Goal: Transaction & Acquisition: Purchase product/service

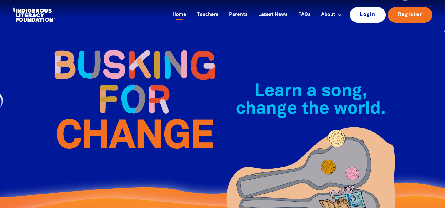
click at [368, 17] on link "Login" at bounding box center [368, 14] width 36 height 15
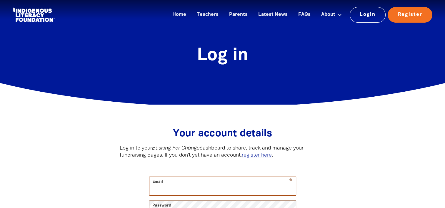
click at [177, 192] on input "Email" at bounding box center [223, 186] width 147 height 19
type input "[EMAIL_ADDRESS][DOMAIN_NAME]"
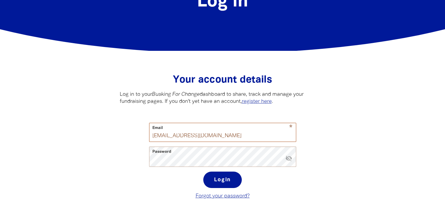
scroll to position [59, 0]
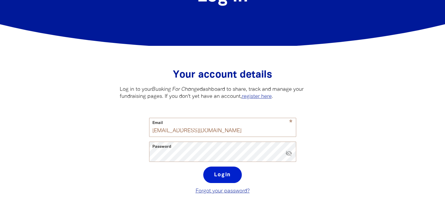
click at [225, 178] on button "Login" at bounding box center [222, 175] width 39 height 16
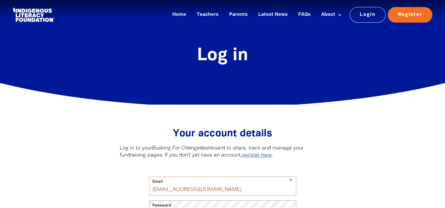
select select "AU"
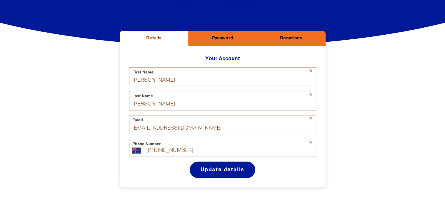
scroll to position [18, 0]
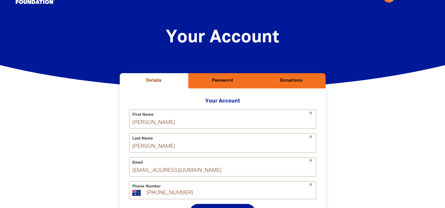
click at [286, 80] on h2 "Donations" at bounding box center [291, 81] width 59 height 6
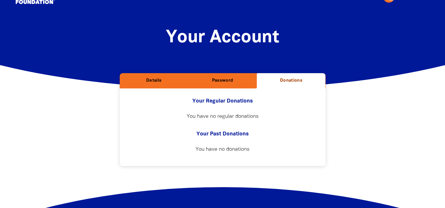
click at [221, 101] on h2 "Your Regular Donations" at bounding box center [222, 101] width 187 height 7
click at [160, 79] on h2 "Details" at bounding box center [154, 81] width 59 height 6
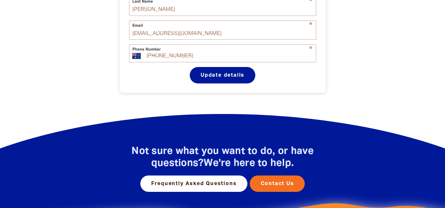
scroll to position [165, 0]
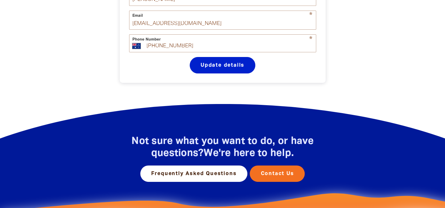
click at [234, 70] on button "Update details" at bounding box center [223, 65] width 66 height 16
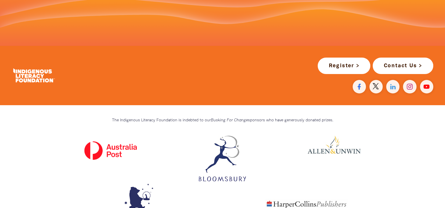
scroll to position [368, 0]
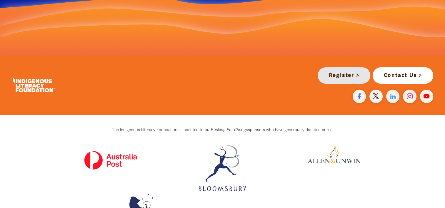
click at [346, 80] on link "Register >" at bounding box center [344, 75] width 53 height 16
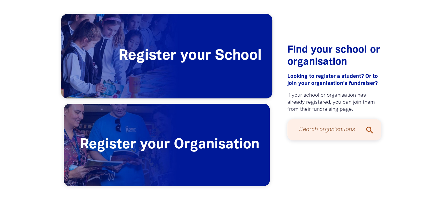
scroll to position [147, 0]
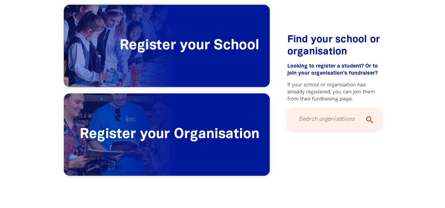
click at [309, 120] on input "Search organisations" at bounding box center [334, 120] width 82 height 16
type input "[GEOGRAPHIC_DATA]"
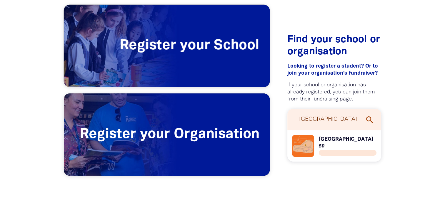
click at [328, 144] on link "Link to [GEOGRAPHIC_DATA]" at bounding box center [334, 146] width 85 height 22
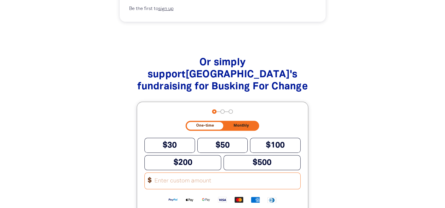
scroll to position [559, 0]
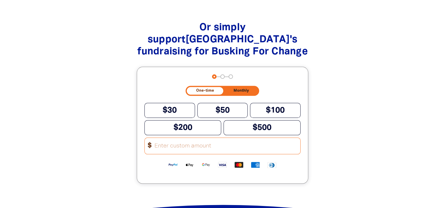
click at [197, 152] on input "Other Amount" at bounding box center [226, 146] width 150 height 16
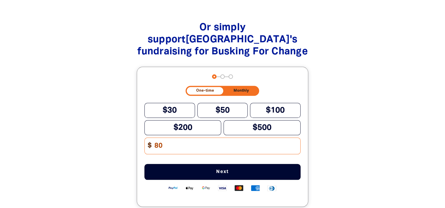
type input "80"
click at [227, 175] on span "Next" at bounding box center [222, 172] width 137 height 5
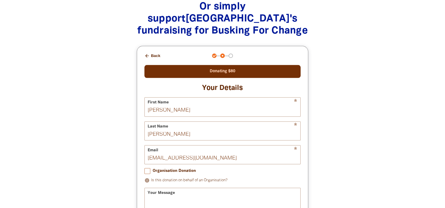
scroll to position [589, 0]
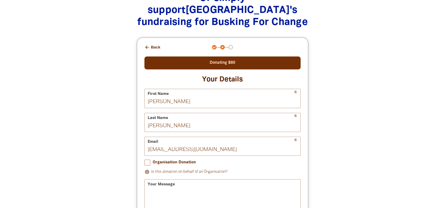
click at [147, 165] on input "Organisation Donation" at bounding box center [148, 163] width 6 height 6
checkbox input "true"
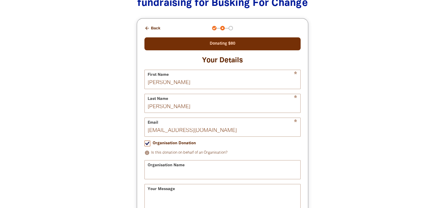
scroll to position [618, 0]
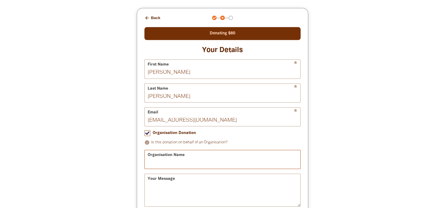
click at [189, 167] on input "Organisation Name" at bounding box center [223, 159] width 156 height 19
type input "[GEOGRAPHIC_DATA]"
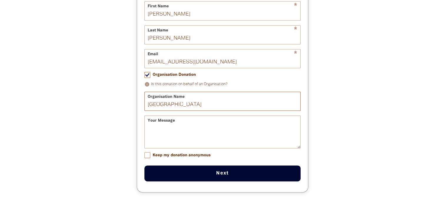
scroll to position [677, 0]
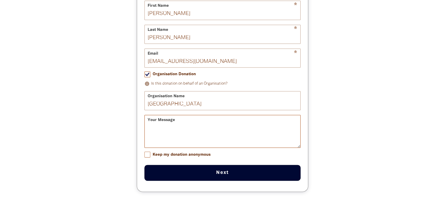
click at [187, 136] on textarea "Your Message" at bounding box center [223, 137] width 156 height 22
type textarea "A"
click at [151, 133] on textarea "Your Message" at bounding box center [223, 137] width 156 height 22
paste textarea "Apollo Bay Kinder and Apollo Bay Seasonal Singer came together for a wonderful …"
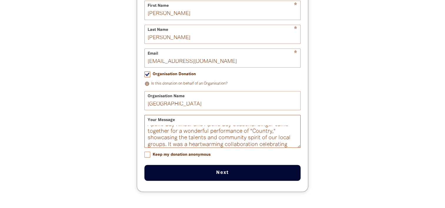
scroll to position [0, 0]
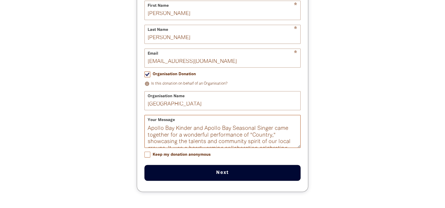
click at [271, 141] on textarea "Apollo Bay Kinder and Apollo Bay Seasonal Singer came together for a wonderful …" at bounding box center [223, 137] width 156 height 22
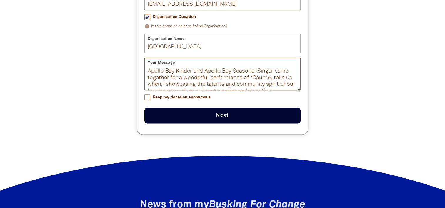
scroll to position [736, 0]
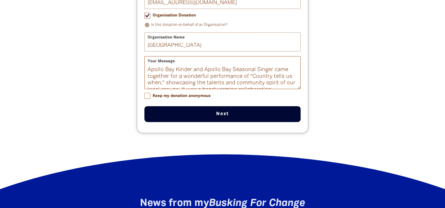
type textarea "Apollo Bay Kinder and Apollo Bay Seasonal Singer came together for a wonderful …"
click at [227, 118] on button "Next chevron_right" at bounding box center [223, 114] width 156 height 16
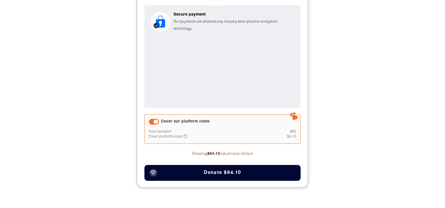
scroll to position [709, 0]
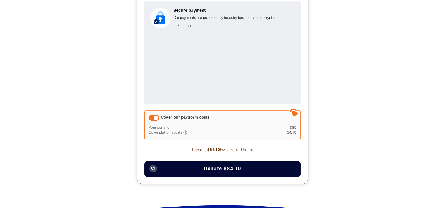
click at [210, 167] on span "Donate $84.10" at bounding box center [222, 169] width 37 height 5
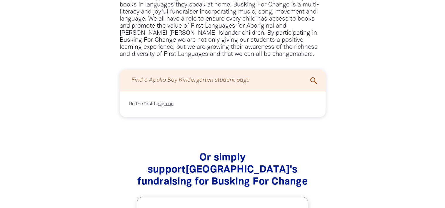
scroll to position [339, 0]
